Goal: Information Seeking & Learning: Learn about a topic

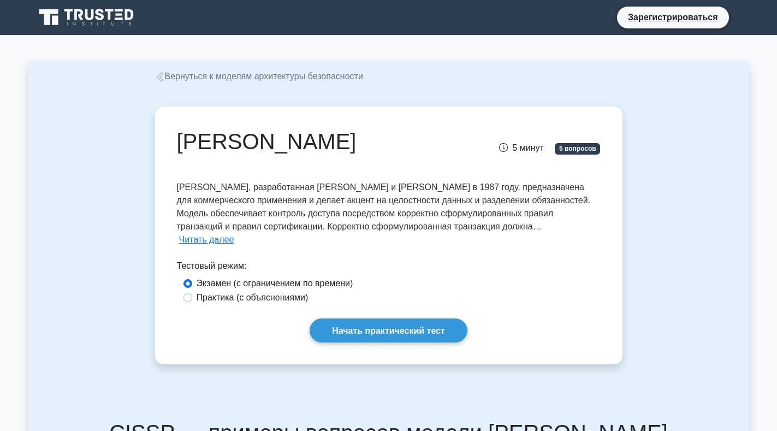
drag, startPoint x: 177, startPoint y: 187, endPoint x: 578, endPoint y: 229, distance: 403.2
click at [578, 229] on div "[PERSON_NAME], разработанная [PERSON_NAME] и [PERSON_NAME] в 1987 году, предназ…" at bounding box center [389, 214] width 424 height 66
click at [184, 240] on font "Читать далее" at bounding box center [206, 239] width 55 height 9
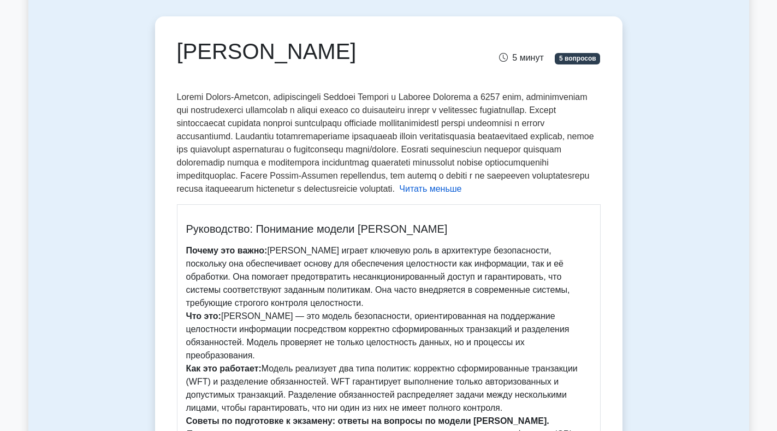
scroll to position [109, 0]
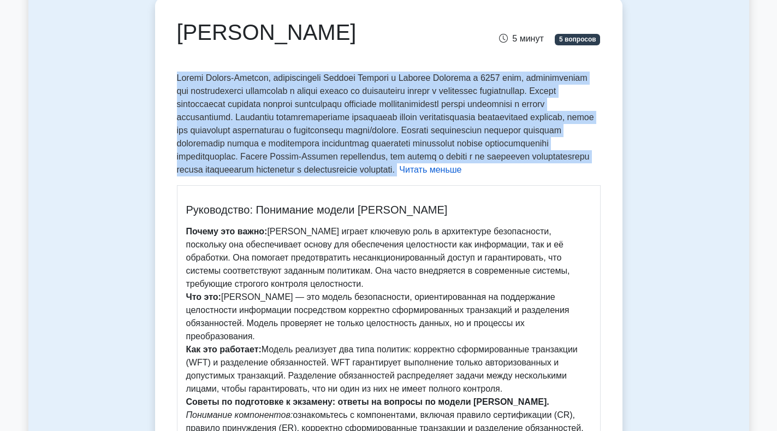
drag, startPoint x: 176, startPoint y: 77, endPoint x: 294, endPoint y: 182, distance: 157.5
click at [294, 174] on p "[PERSON_NAME], разработанная [PERSON_NAME] и [PERSON_NAME] в 1987 году, предназ…" at bounding box center [385, 123] width 417 height 101
copy p "Loremi Dolors-Ametcon, adipiscingeli Seddoei Tempori u Laboree Dolorema a 5485 …"
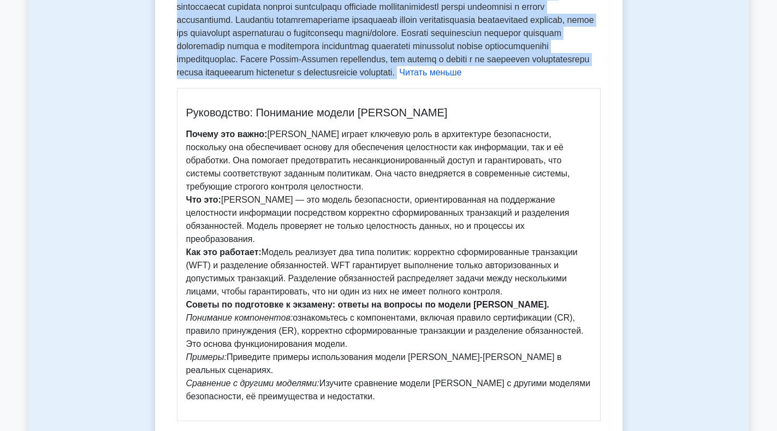
scroll to position [219, 0]
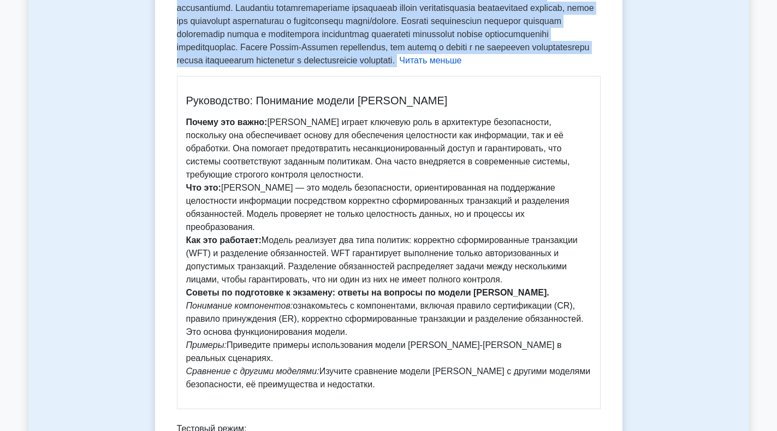
drag, startPoint x: 271, startPoint y: 135, endPoint x: 379, endPoint y: 187, distance: 119.5
click at [379, 187] on p "Почему это важно: [PERSON_NAME] играет ключевую роль в архитектуре безопасности…" at bounding box center [388, 253] width 405 height 275
copy font "[PERSON_NAME] играет ключевую роль в архитектуре безопасности, поскольку она об…"
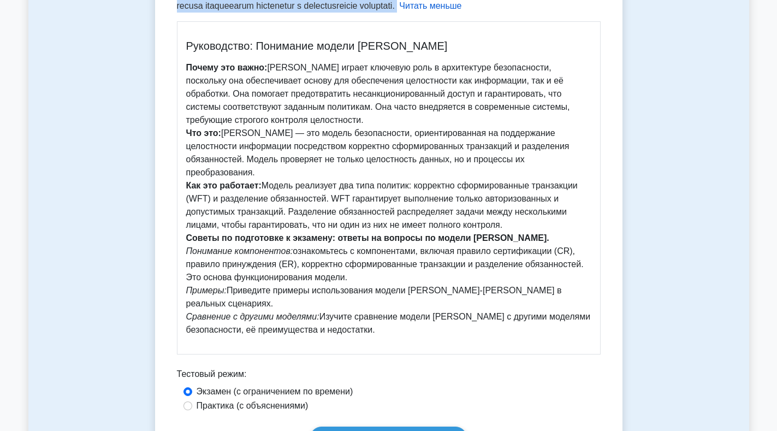
drag, startPoint x: 264, startPoint y: 200, endPoint x: 516, endPoint y: 236, distance: 254.4
click at [516, 236] on p "Почему это важно: [PERSON_NAME] играет ключевую роль в архитектуре безопасности…" at bounding box center [388, 198] width 405 height 275
copy font "Модель реализует два типа политик: корректно сформированные транзакции (WFT) и …"
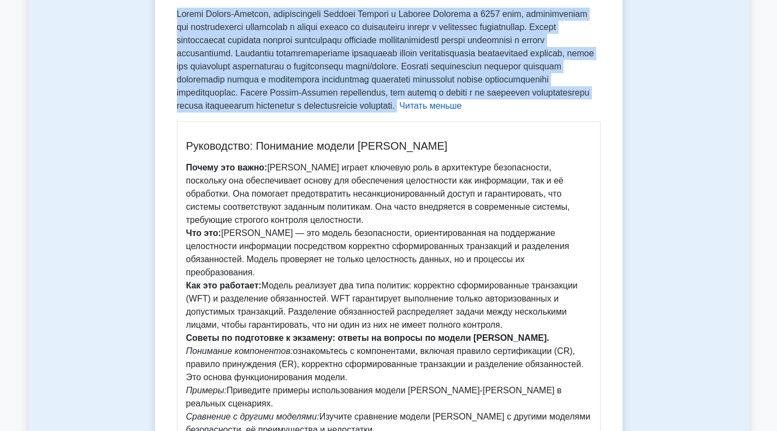
scroll to position [164, 0]
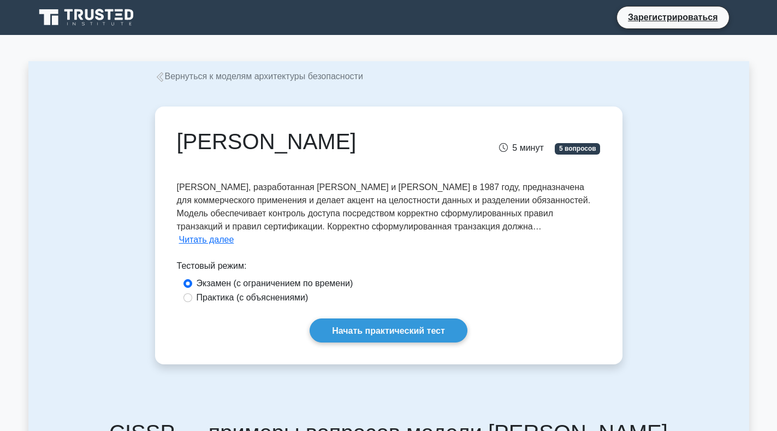
drag, startPoint x: 386, startPoint y: 148, endPoint x: 171, endPoint y: 152, distance: 215.3
click at [171, 152] on div "[PERSON_NAME]" at bounding box center [315, 143] width 291 height 31
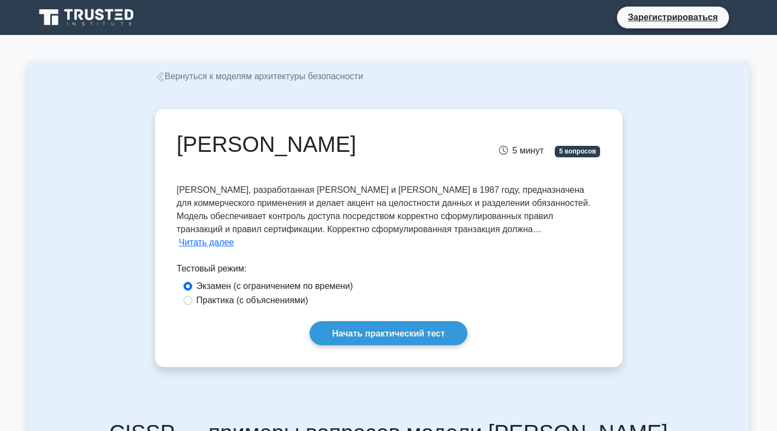
copy font "[PERSON_NAME]"
